Goal: Task Accomplishment & Management: Manage account settings

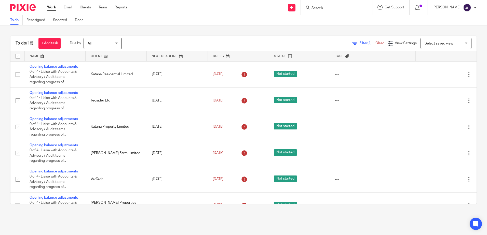
scroll to position [293, 0]
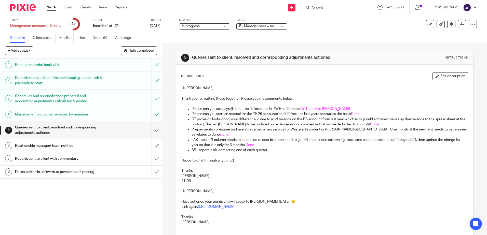
scroll to position [76, 0]
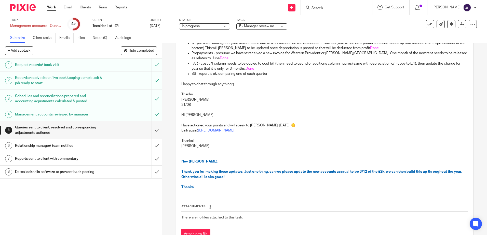
click at [262, 26] on span "F - Manager review notes to be actioned" at bounding box center [271, 26] width 64 height 4
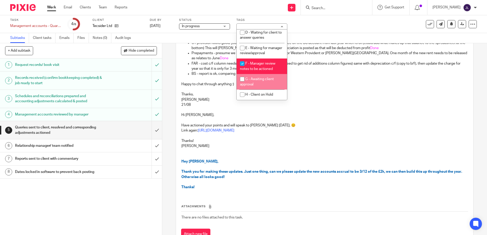
scroll to position [54, 0]
click at [264, 66] on li "F - Manager review notes to be actioned" at bounding box center [262, 67] width 50 height 16
checkbox input "false"
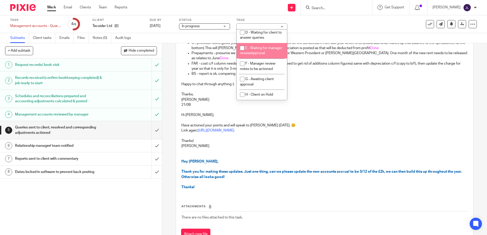
click at [214, 26] on span "In progress" at bounding box center [201, 26] width 38 height 5
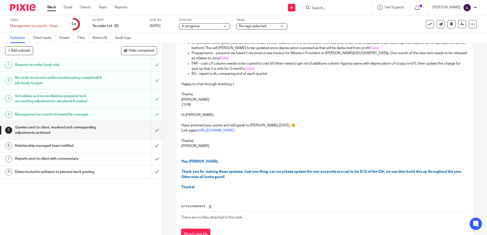
click at [219, 15] on div "Work Email Clients Team Reports Work Email Clients Team Reports Settings Send n…" at bounding box center [243, 7] width 487 height 15
click at [154, 131] on input "submit" at bounding box center [81, 130] width 162 height 18
click at [155, 148] on input "submit" at bounding box center [81, 146] width 162 height 13
click at [153, 162] on input "submit" at bounding box center [81, 159] width 162 height 13
click at [153, 168] on input "submit" at bounding box center [81, 172] width 162 height 13
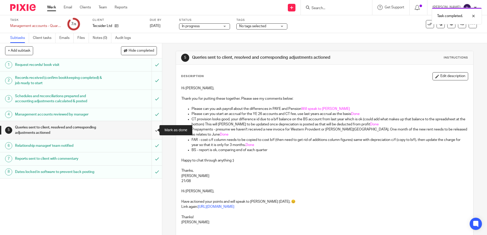
click at [152, 133] on input "submit" at bounding box center [81, 130] width 162 height 18
